Goal: Task Accomplishment & Management: Use online tool/utility

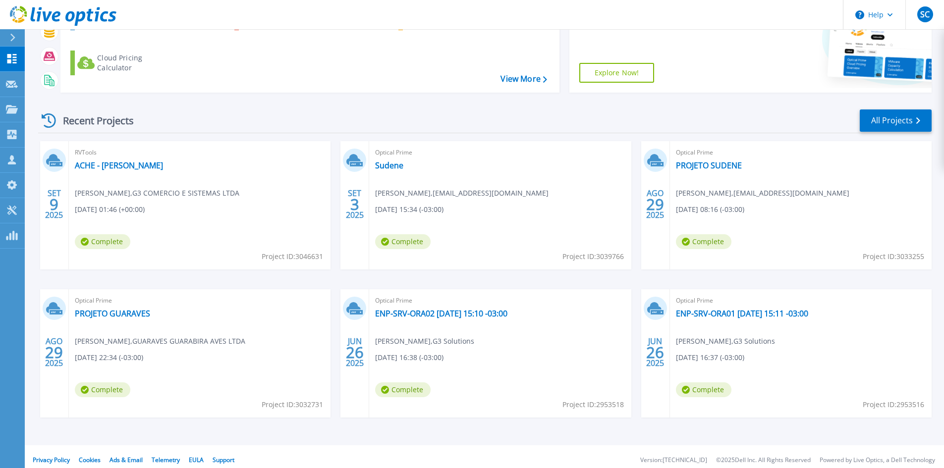
scroll to position [122, 0]
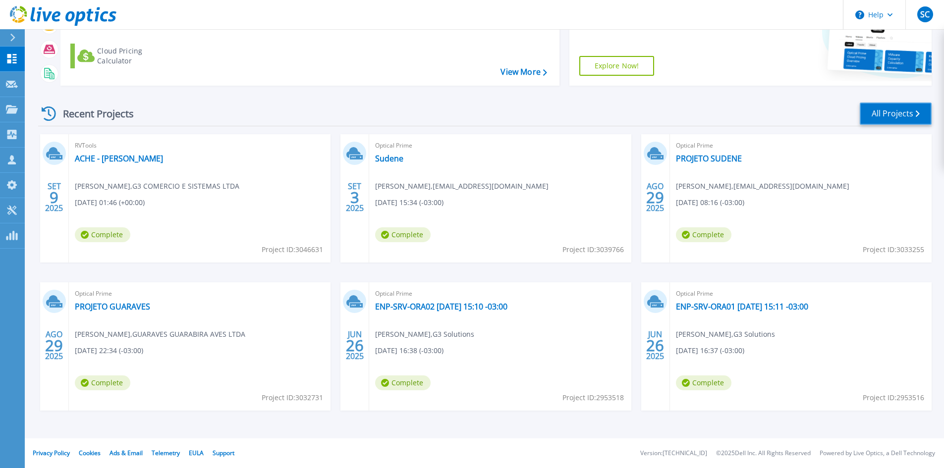
click at [884, 112] on link "All Projects" at bounding box center [895, 114] width 72 height 22
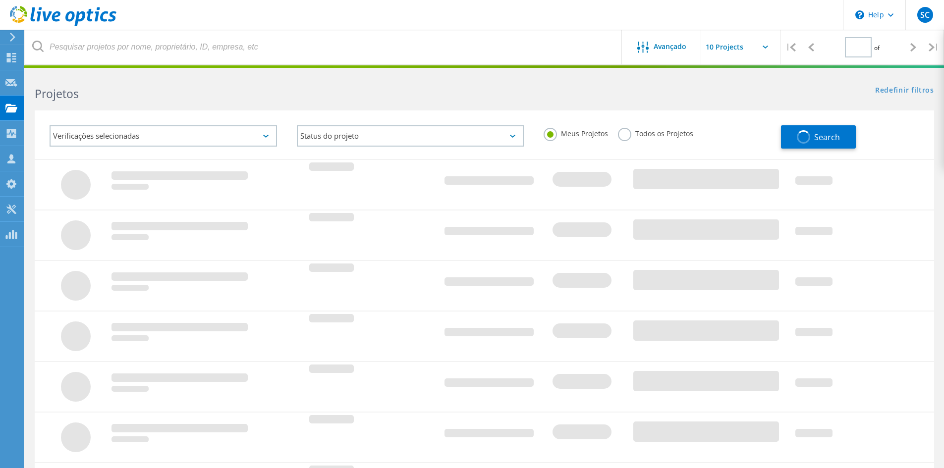
type input "1"
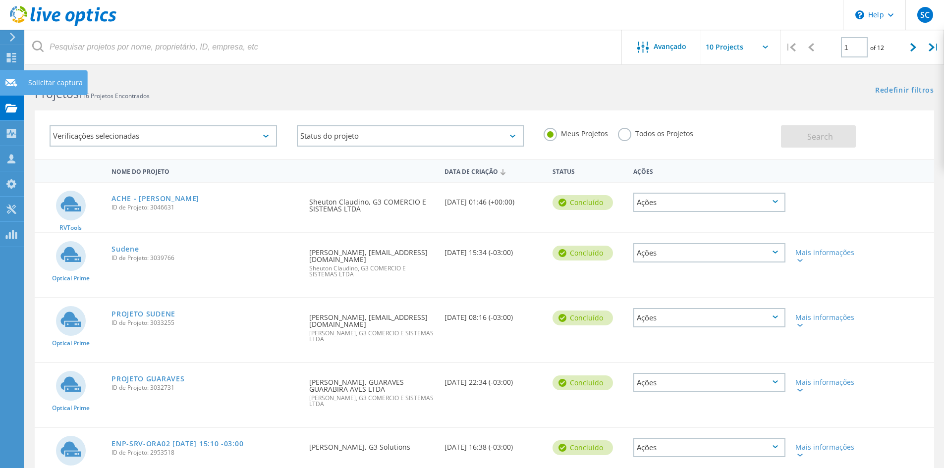
click at [9, 80] on use at bounding box center [11, 82] width 12 height 7
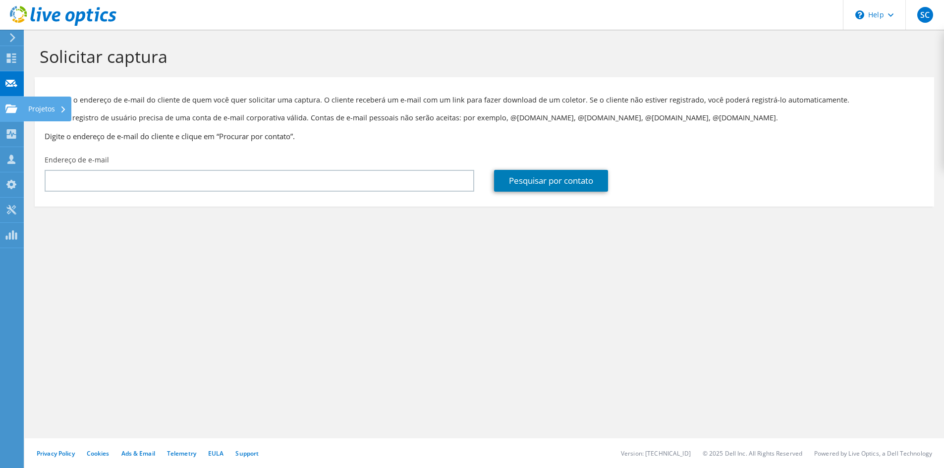
click at [10, 110] on use at bounding box center [11, 108] width 12 height 8
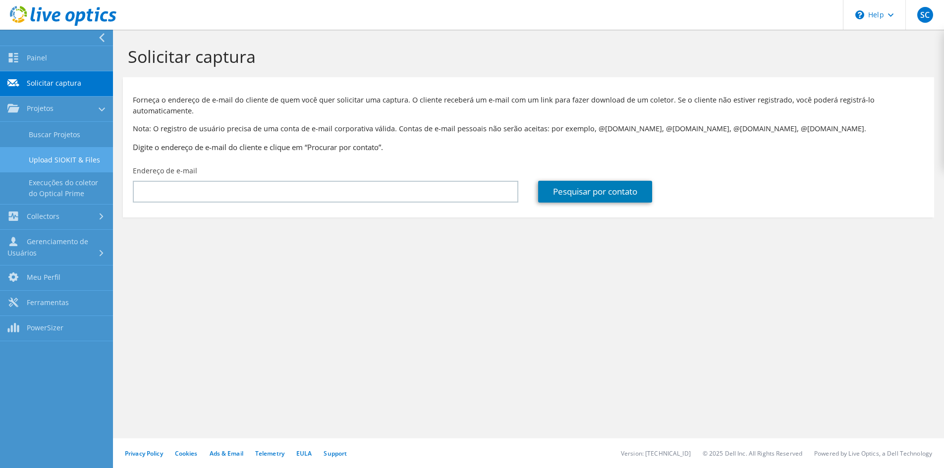
click at [53, 155] on link "Upload SIOKIT & Files" at bounding box center [56, 159] width 113 height 25
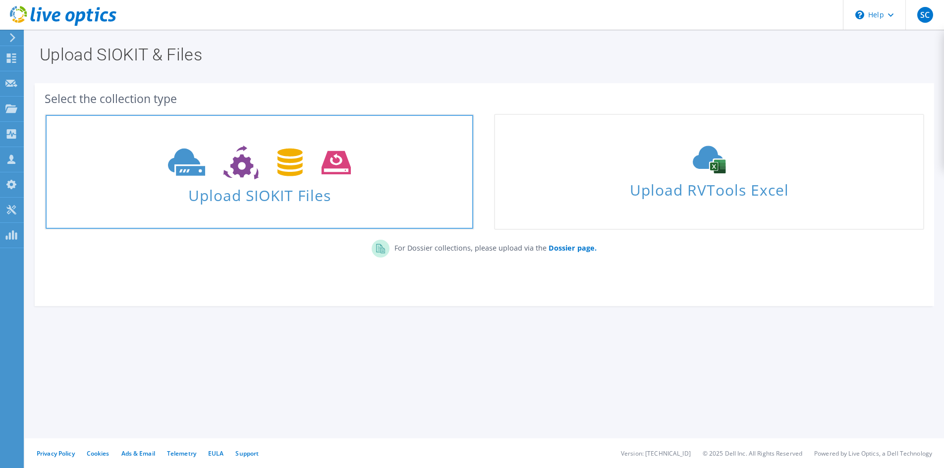
click at [269, 199] on span "Upload SIOKIT Files" at bounding box center [259, 192] width 427 height 21
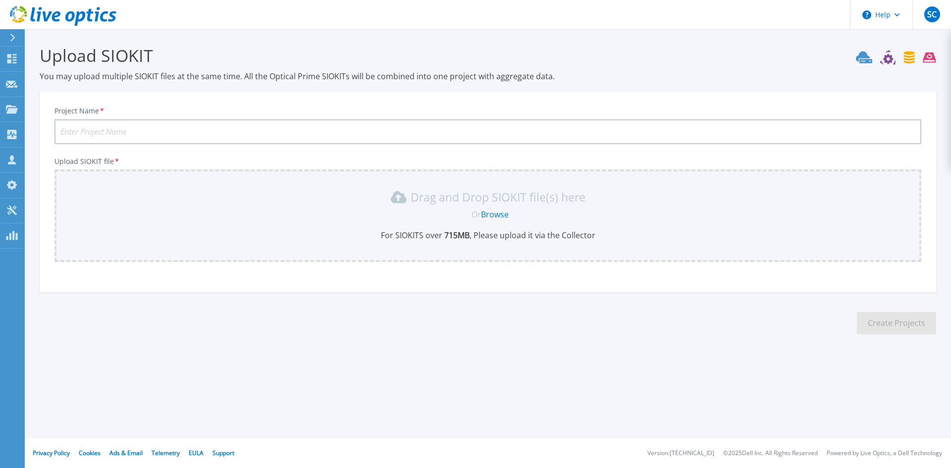
click at [536, 128] on input "Project Name *" at bounding box center [487, 131] width 867 height 25
type input "Hebron"
click at [494, 217] on link "Browse" at bounding box center [495, 214] width 28 height 11
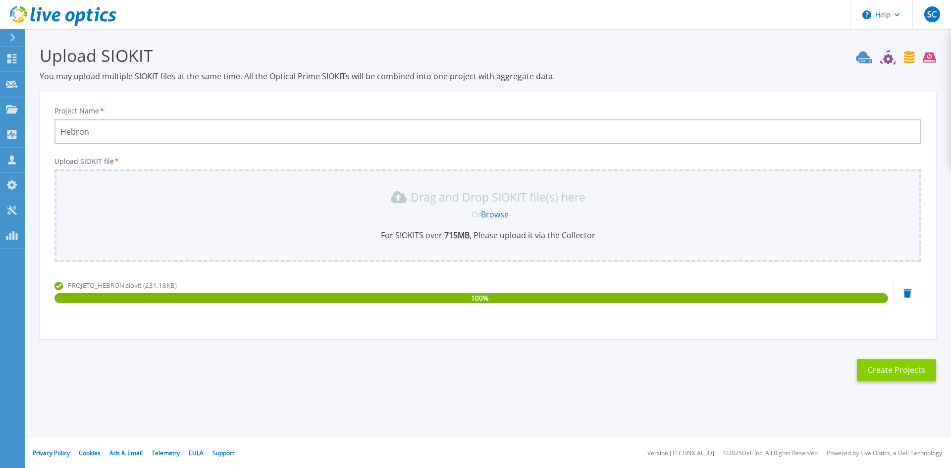
click at [899, 370] on button "Create Projects" at bounding box center [896, 370] width 79 height 22
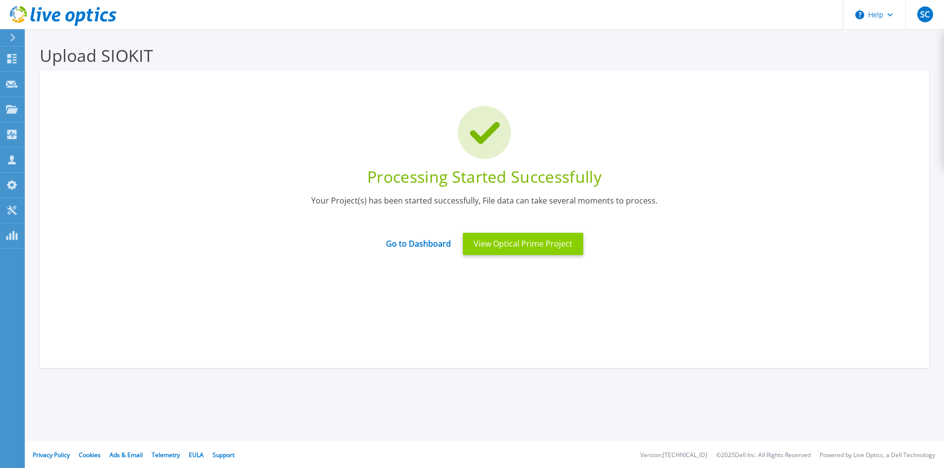
click at [510, 244] on button "View Optical Prime Project" at bounding box center [523, 244] width 120 height 22
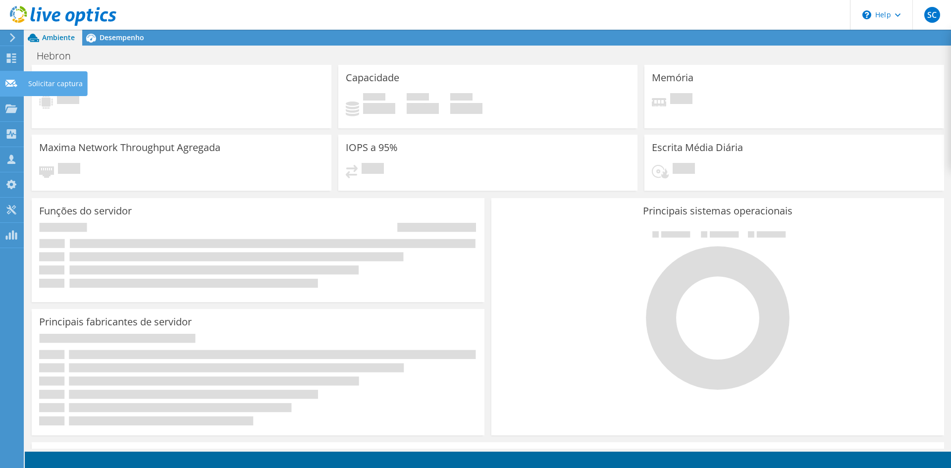
click at [6, 81] on icon at bounding box center [11, 83] width 12 height 9
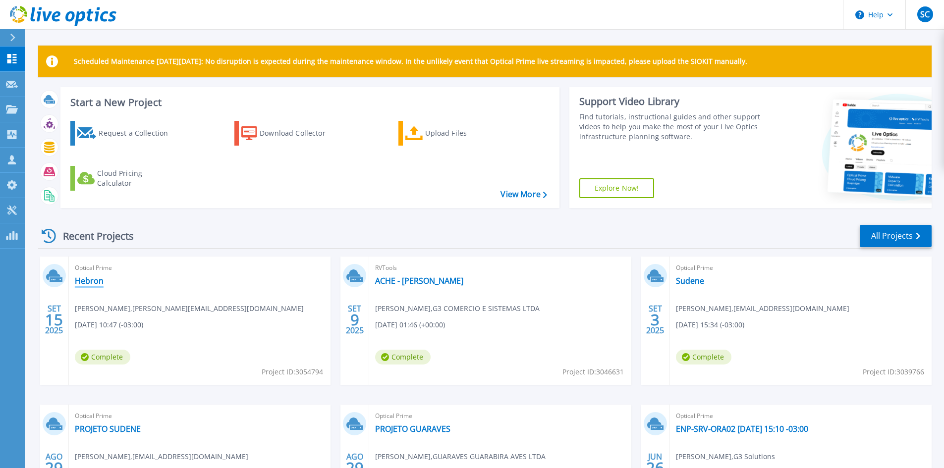
click at [88, 282] on link "Hebron" at bounding box center [89, 281] width 29 height 10
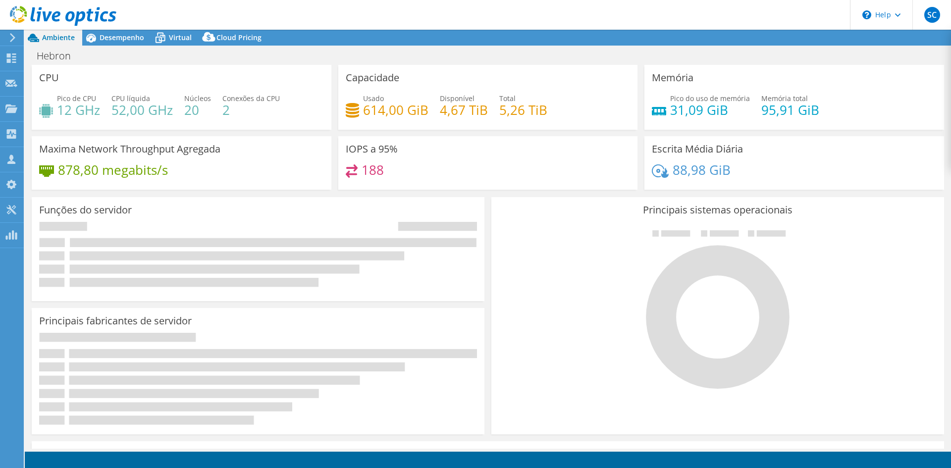
select select "USD"
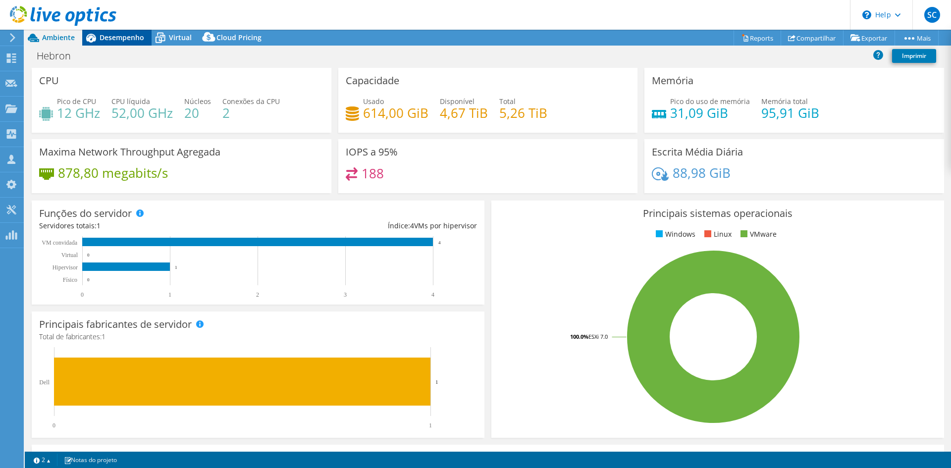
click at [129, 34] on span "Desempenho" at bounding box center [122, 37] width 45 height 9
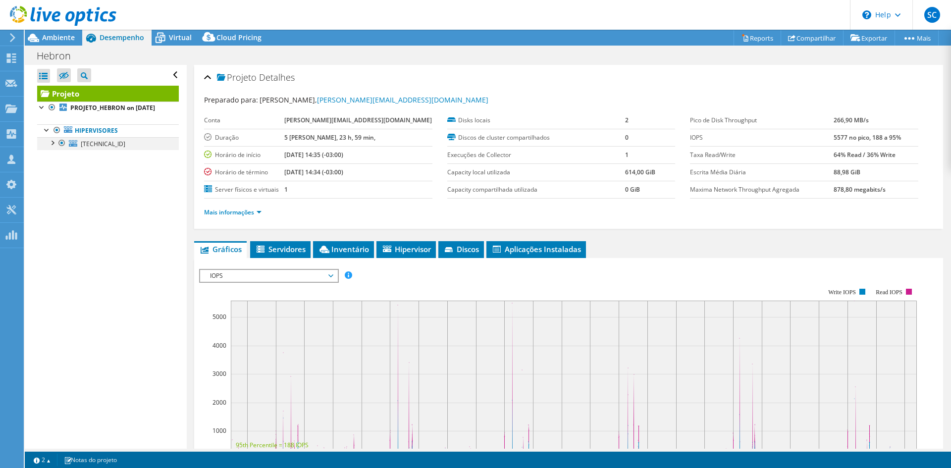
click at [50, 147] on div at bounding box center [52, 142] width 10 height 10
click at [51, 147] on div at bounding box center [52, 142] width 10 height 10
drag, startPoint x: 323, startPoint y: 121, endPoint x: 393, endPoint y: 122, distance: 70.3
click at [393, 122] on b "[PERSON_NAME][EMAIL_ADDRESS][DOMAIN_NAME]" at bounding box center [358, 120] width 148 height 8
click at [47, 39] on span "Ambiente" at bounding box center [58, 37] width 33 height 9
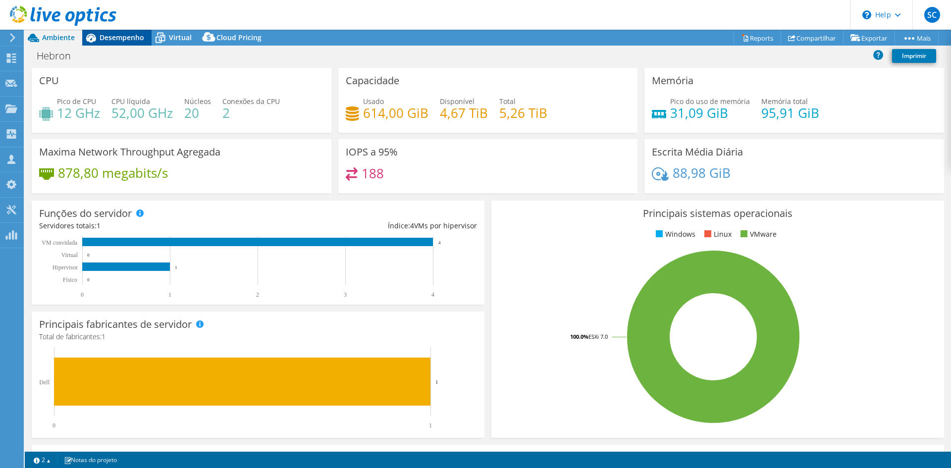
click at [114, 34] on span "Desempenho" at bounding box center [122, 37] width 45 height 9
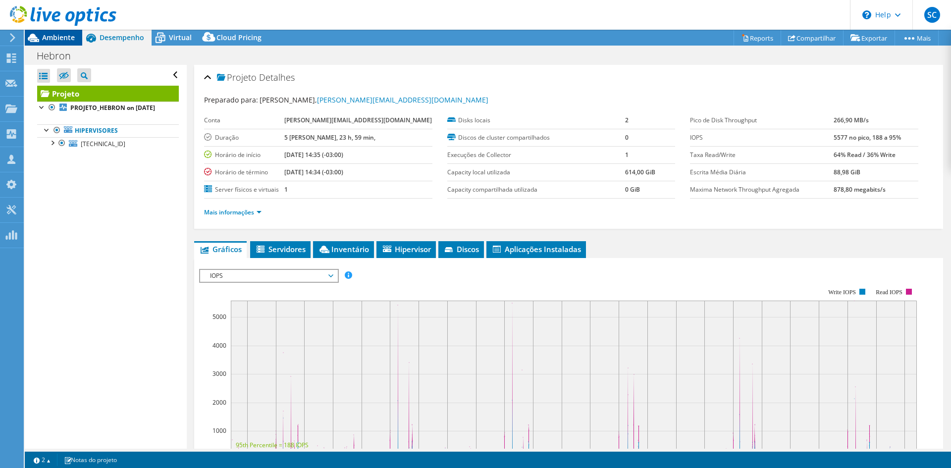
click at [53, 35] on span "Ambiente" at bounding box center [58, 37] width 33 height 9
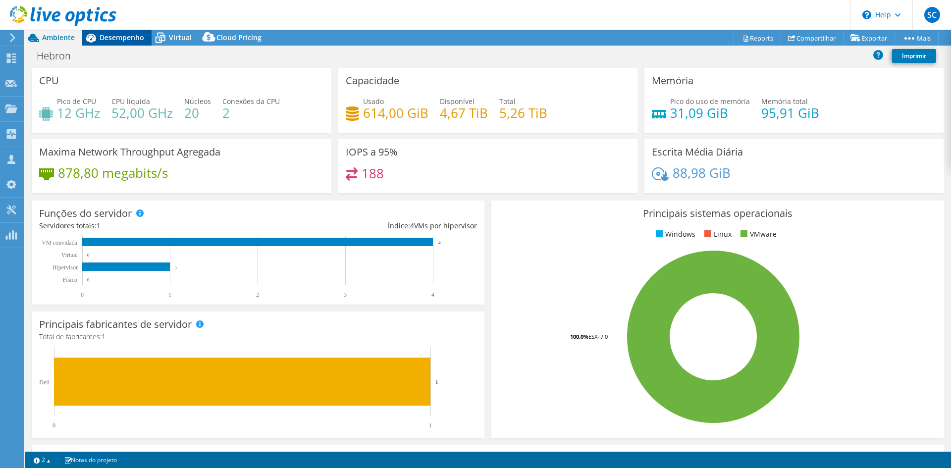
click at [123, 42] on div "Desempenho" at bounding box center [116, 38] width 69 height 16
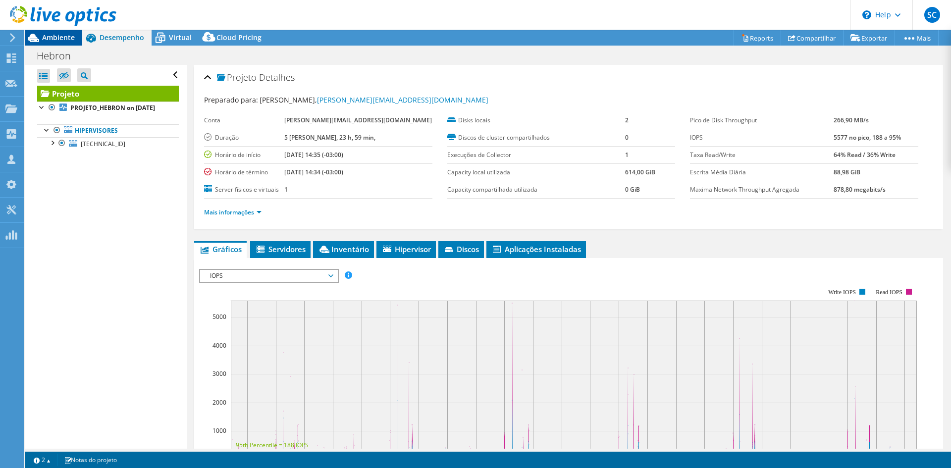
click at [59, 40] on span "Ambiente" at bounding box center [58, 37] width 33 height 9
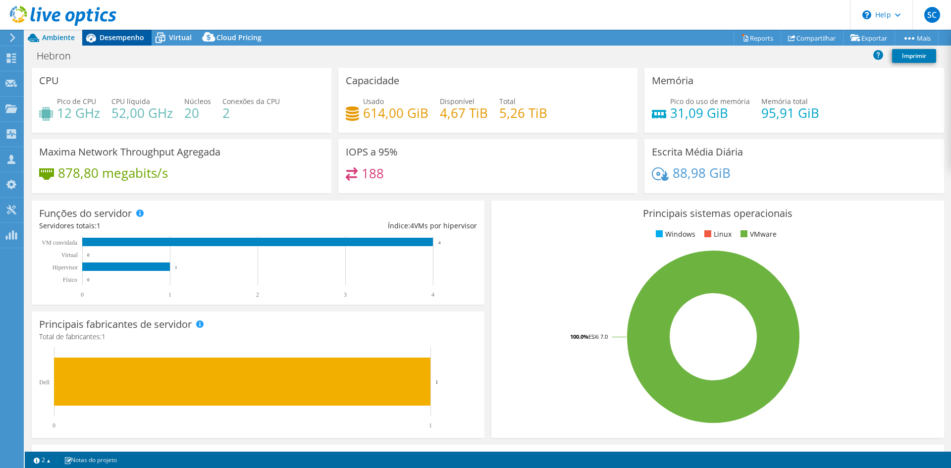
click at [129, 33] on span "Desempenho" at bounding box center [122, 37] width 45 height 9
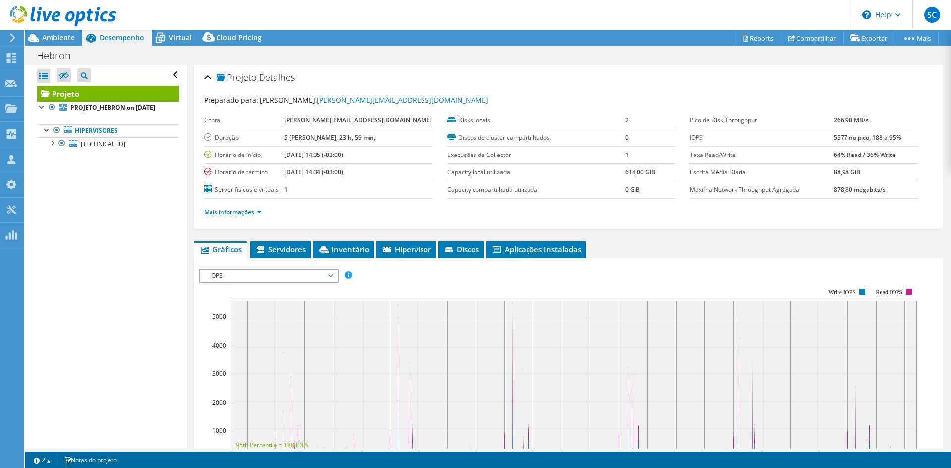
click at [673, 122] on div "Disks locais 2 Discos de cluster compartilhados 0 Execuções [PERSON_NAME] 1 Cap…" at bounding box center [568, 155] width 243 height 87
click at [49, 40] on span "Ambiente" at bounding box center [58, 37] width 33 height 9
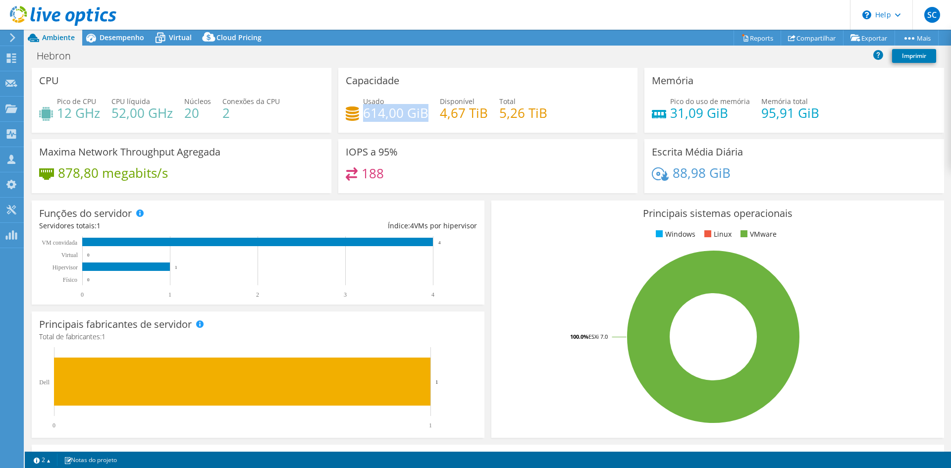
drag, startPoint x: 362, startPoint y: 112, endPoint x: 424, endPoint y: 111, distance: 62.4
click at [424, 111] on h4 "614,00 GiB" at bounding box center [395, 112] width 65 height 11
click at [388, 118] on h4 "614,00 GiB" at bounding box center [395, 112] width 65 height 11
drag, startPoint x: 363, startPoint y: 115, endPoint x: 368, endPoint y: 116, distance: 5.5
click at [366, 115] on h4 "614,00 GiB" at bounding box center [395, 112] width 65 height 11
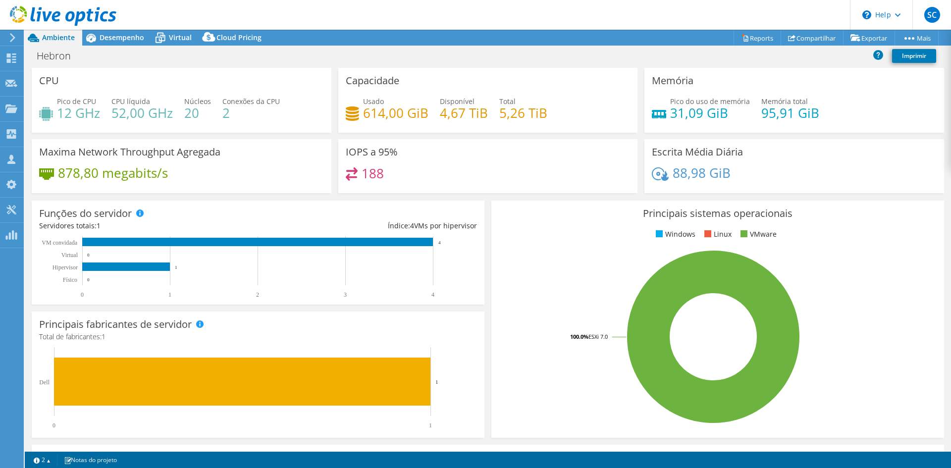
click at [383, 113] on h4 "614,00 GiB" at bounding box center [395, 112] width 65 height 11
drag, startPoint x: 362, startPoint y: 115, endPoint x: 422, endPoint y: 116, distance: 60.4
click at [422, 116] on h4 "614,00 GiB" at bounding box center [395, 112] width 65 height 11
click at [128, 33] on span "Desempenho" at bounding box center [122, 37] width 45 height 9
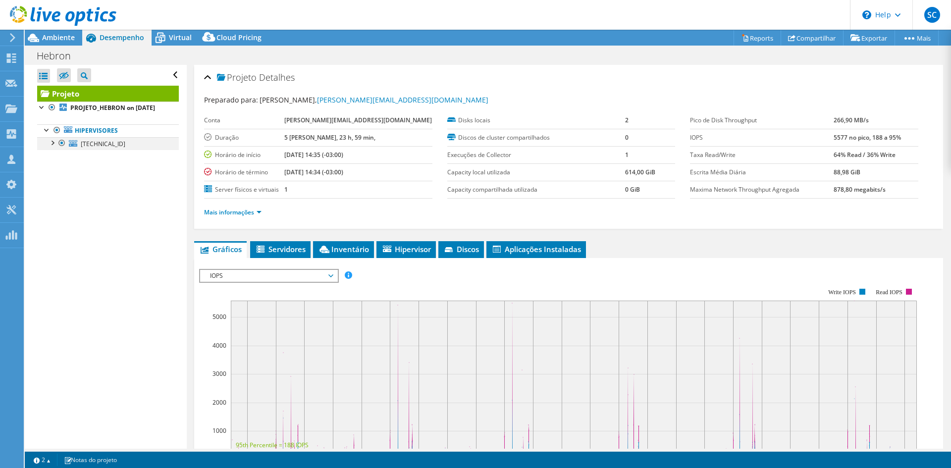
click at [51, 147] on div at bounding box center [52, 142] width 10 height 10
click at [102, 176] on link "DR-VMDATA" at bounding box center [108, 169] width 142 height 13
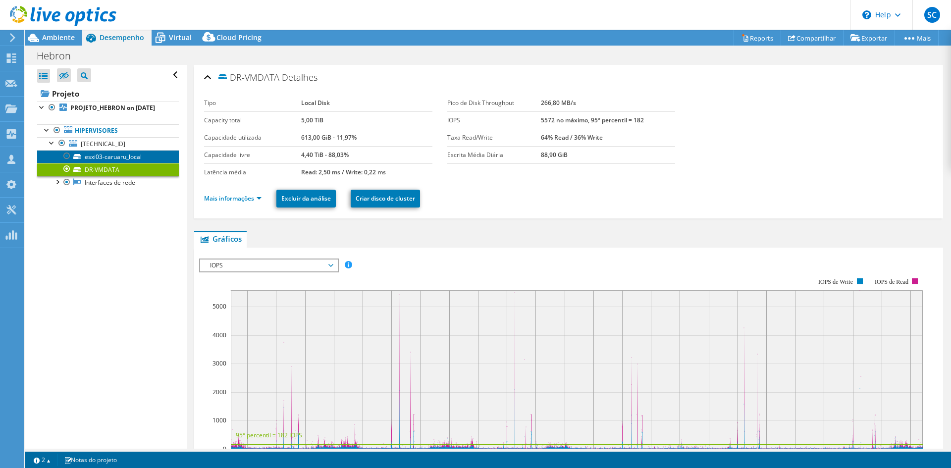
click at [101, 163] on link "esxi03-caruaru_local" at bounding box center [108, 156] width 142 height 13
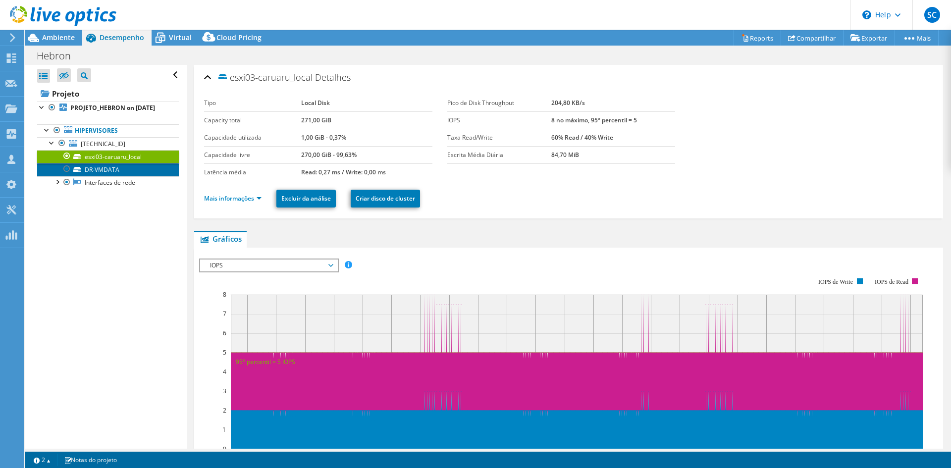
click at [100, 176] on link "DR-VMDATA" at bounding box center [108, 169] width 142 height 13
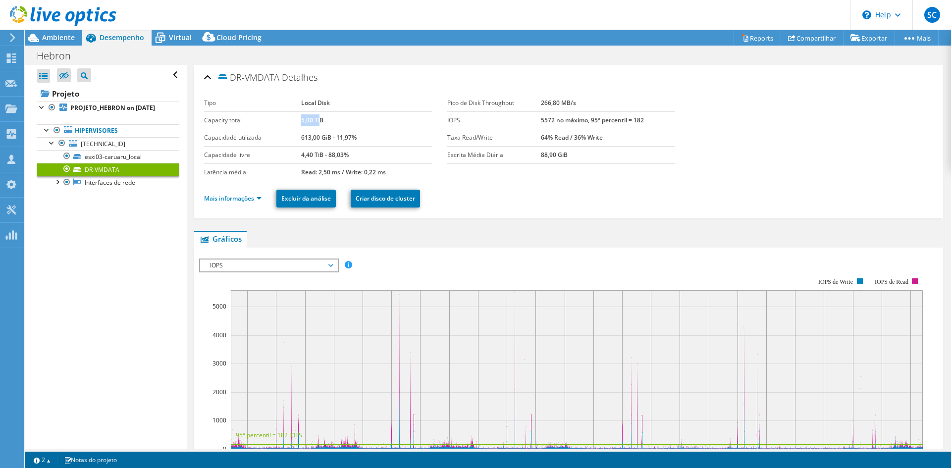
drag, startPoint x: 299, startPoint y: 120, endPoint x: 319, endPoint y: 122, distance: 19.9
click at [319, 122] on b "5,00 TiB" at bounding box center [312, 120] width 22 height 8
click at [311, 138] on b "613,00 GiB - 11,97%" at bounding box center [328, 137] width 55 height 8
drag, startPoint x: 297, startPoint y: 138, endPoint x: 360, endPoint y: 138, distance: 62.9
click at [360, 138] on tr "Capacidade utilizada 613,00 GiB - 11,97%" at bounding box center [318, 137] width 228 height 17
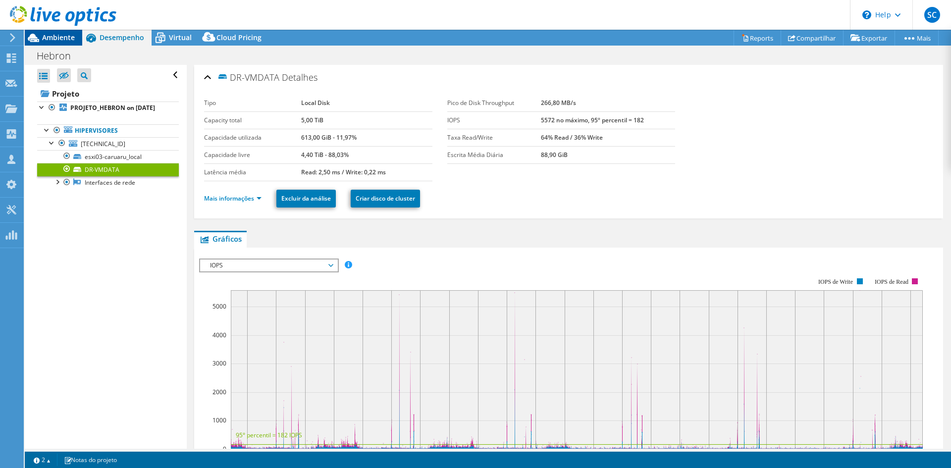
click at [57, 38] on span "Ambiente" at bounding box center [58, 37] width 33 height 9
